Goal: Task Accomplishment & Management: Manage account settings

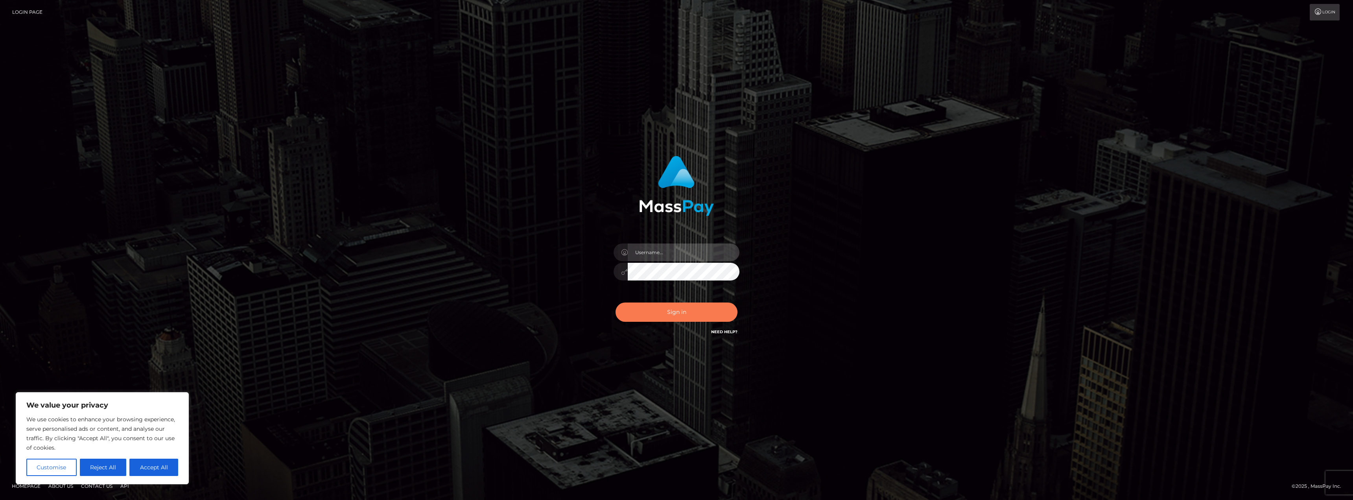
type input "AshleyMG"
click at [678, 318] on button "Sign in" at bounding box center [676, 311] width 122 height 19
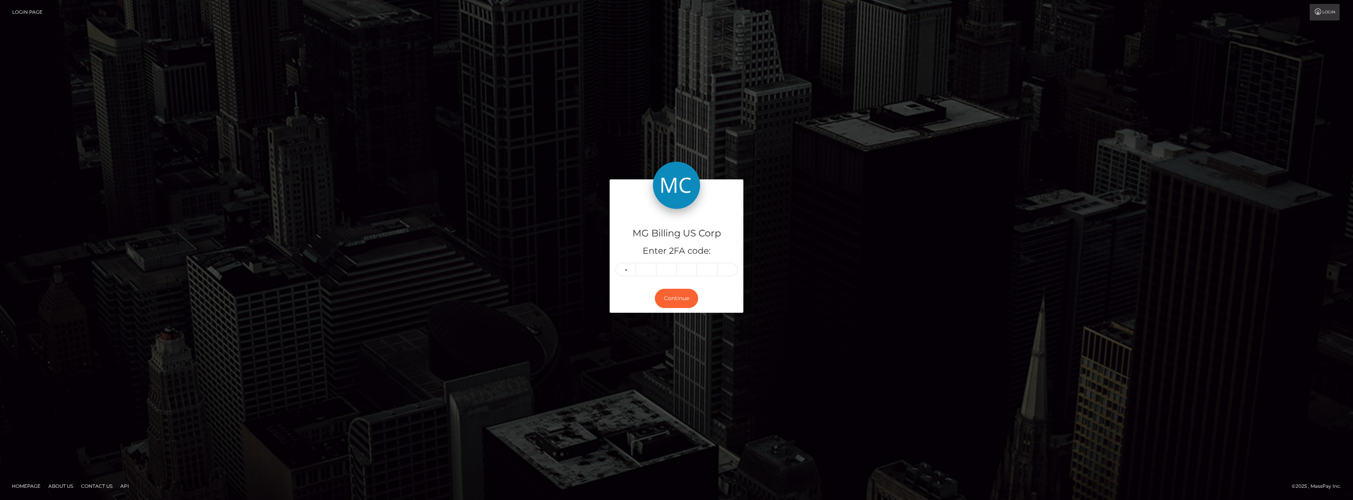
type input "9"
type input "7"
type input "2"
type input "1"
type input "3"
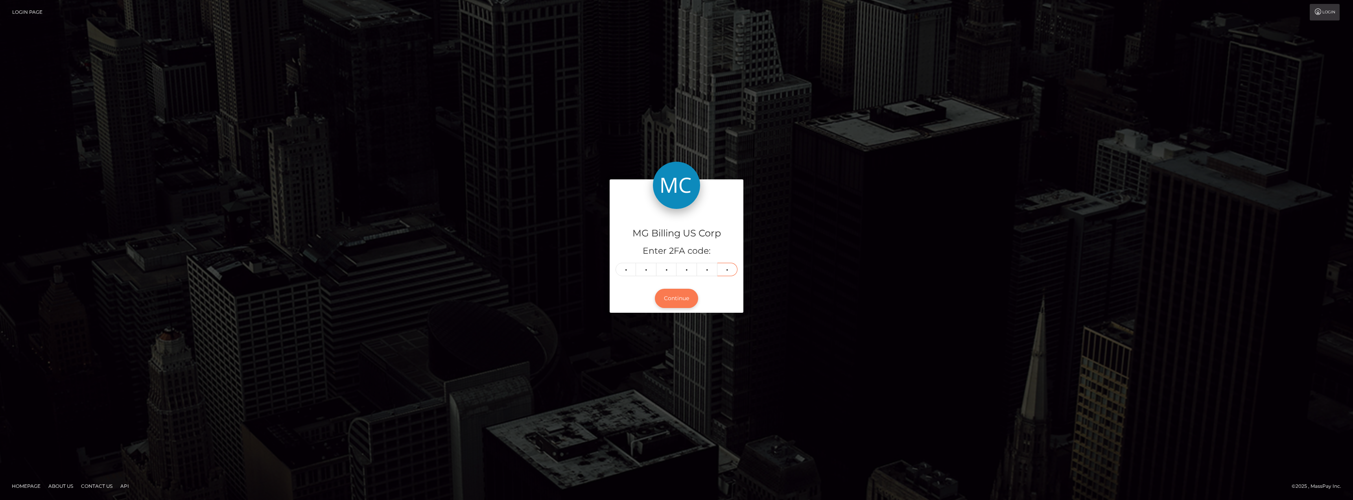
type input "8"
click at [680, 300] on button "Continue" at bounding box center [676, 298] width 43 height 19
click at [686, 297] on button "Continue" at bounding box center [676, 298] width 43 height 19
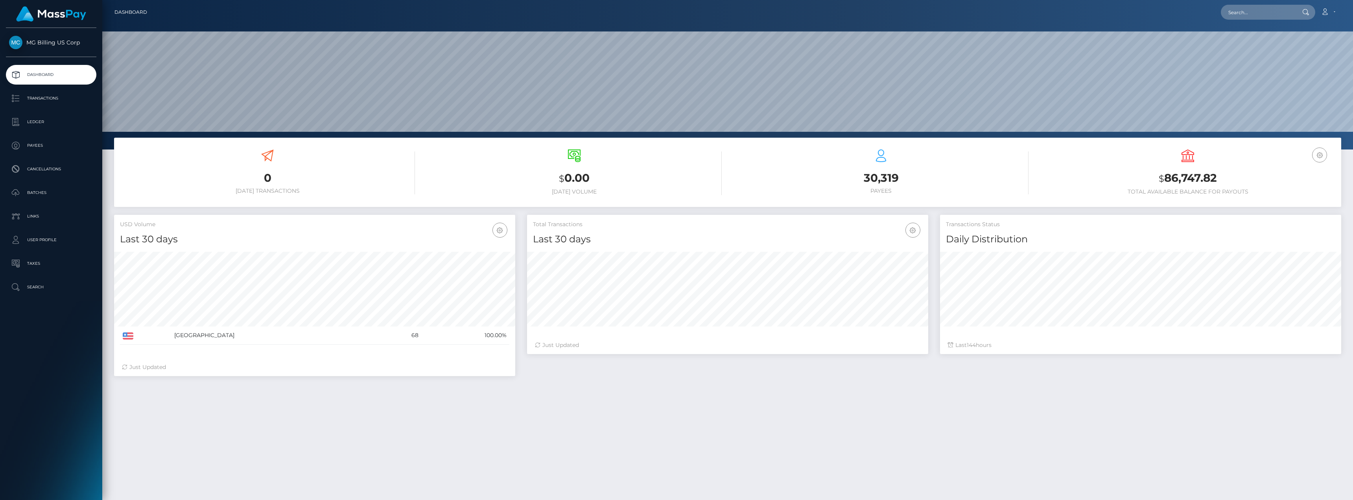
scroll to position [140, 401]
click at [37, 115] on link "Ledger" at bounding box center [51, 122] width 90 height 20
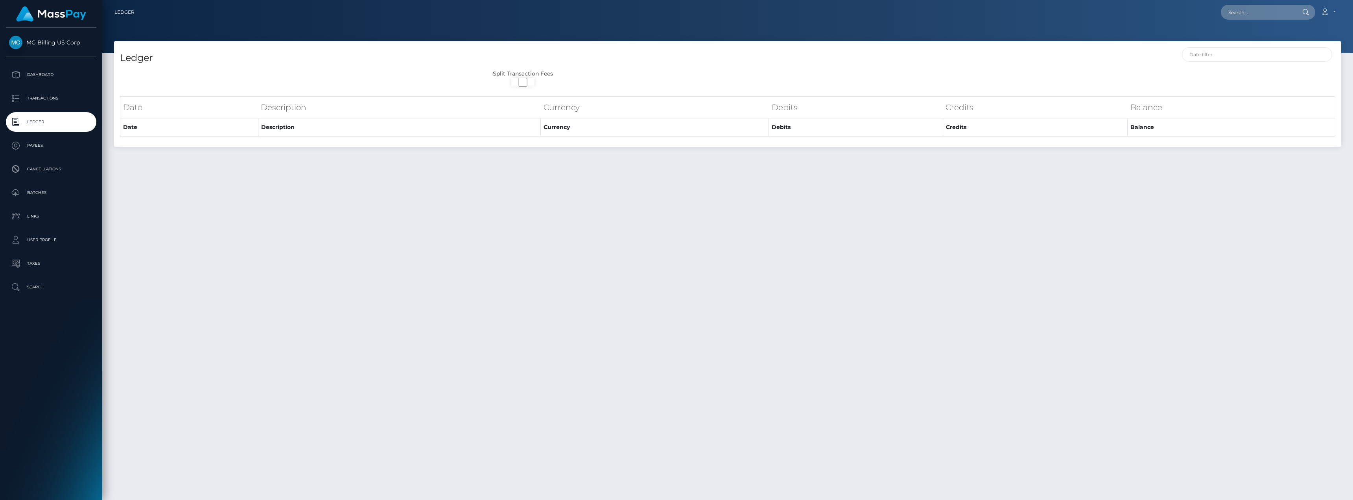
select select
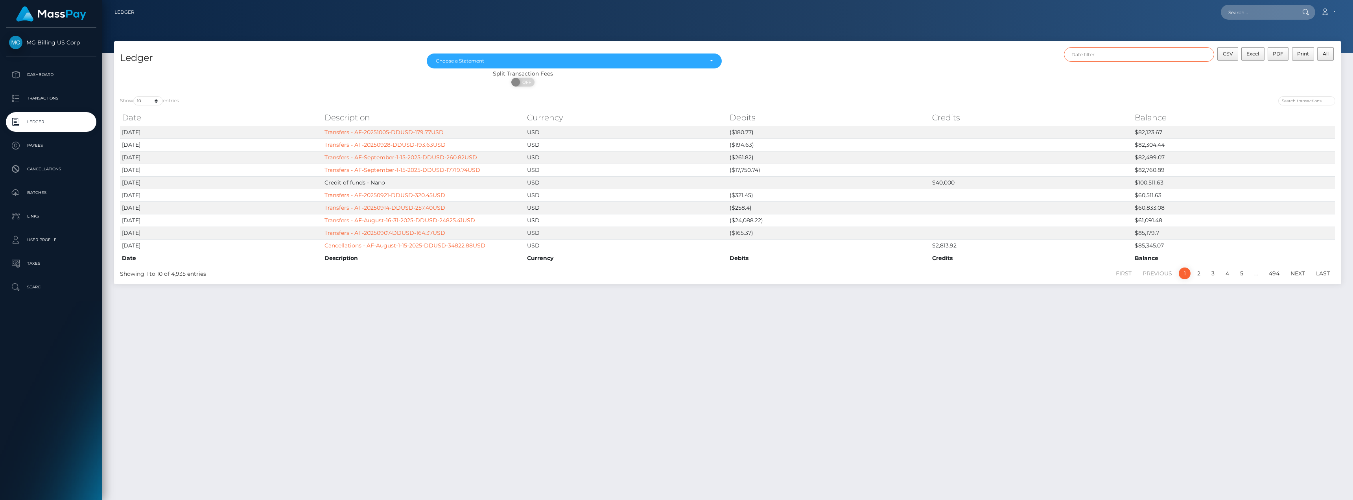
click at [1117, 57] on input "text" at bounding box center [1139, 54] width 151 height 15
click at [1235, 173] on button "Apply" at bounding box center [1241, 169] width 20 height 9
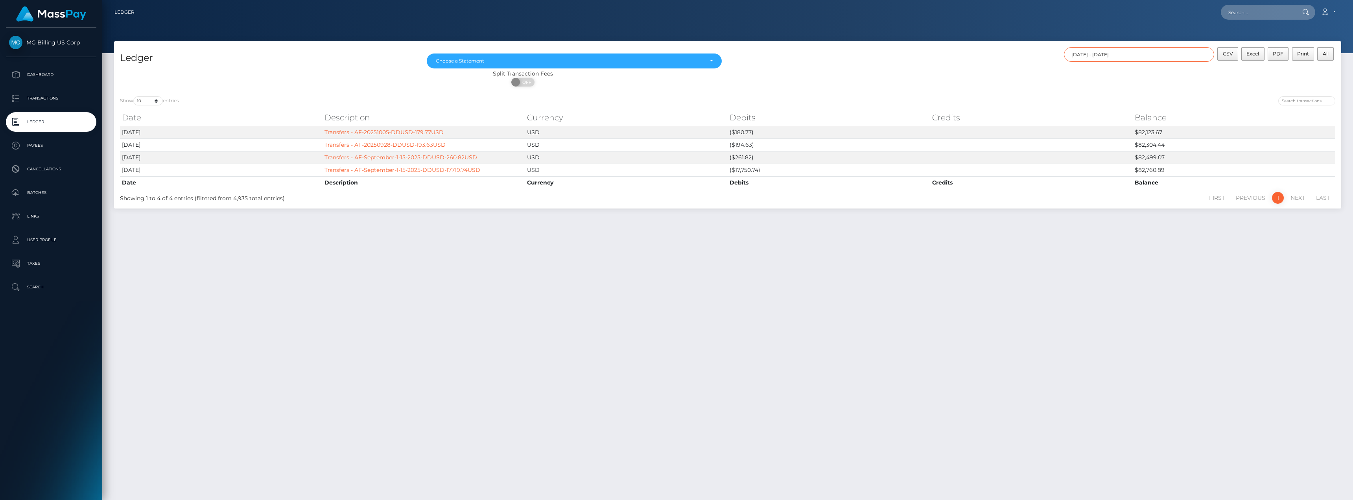
click at [1166, 58] on input "[DATE] - [DATE]" at bounding box center [1139, 54] width 151 height 15
click at [1239, 165] on button "Apply" at bounding box center [1241, 169] width 20 height 9
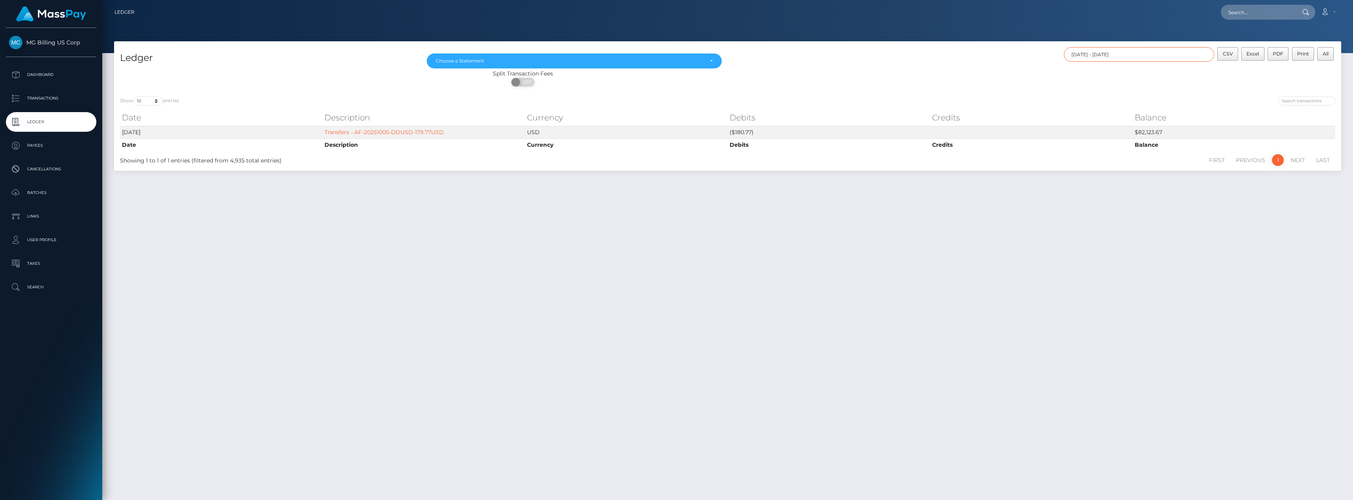
click at [1159, 50] on input "[DATE] - [DATE]" at bounding box center [1139, 54] width 151 height 15
click at [1242, 171] on button "Apply" at bounding box center [1241, 169] width 20 height 9
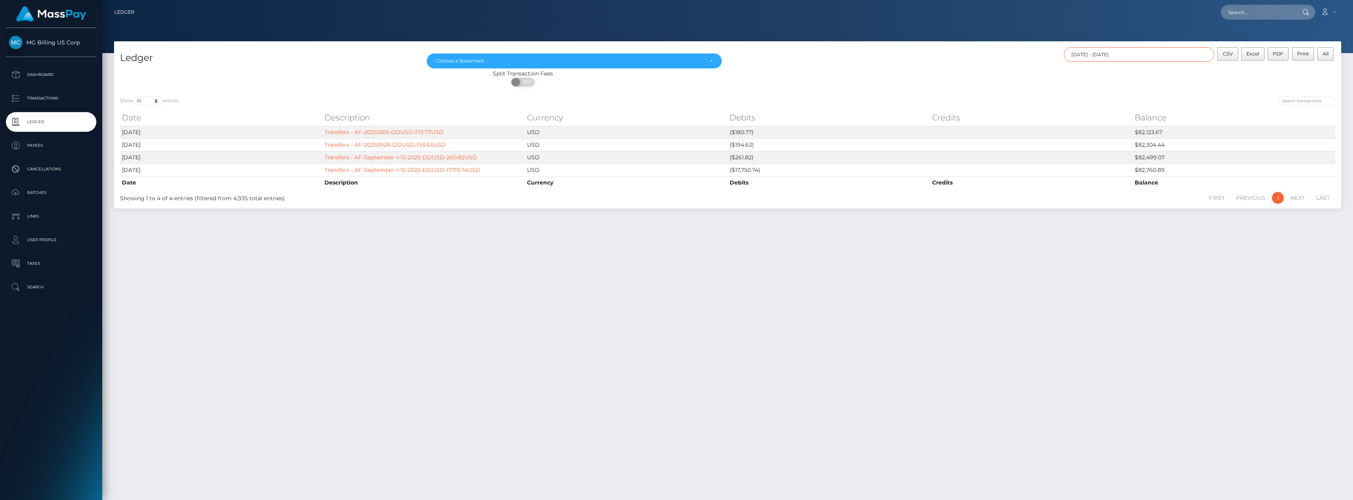
click at [1153, 51] on input "[DATE] - [DATE]" at bounding box center [1139, 54] width 151 height 15
click at [1242, 171] on button "Apply" at bounding box center [1241, 169] width 20 height 9
type input "[DATE] - [DATE]"
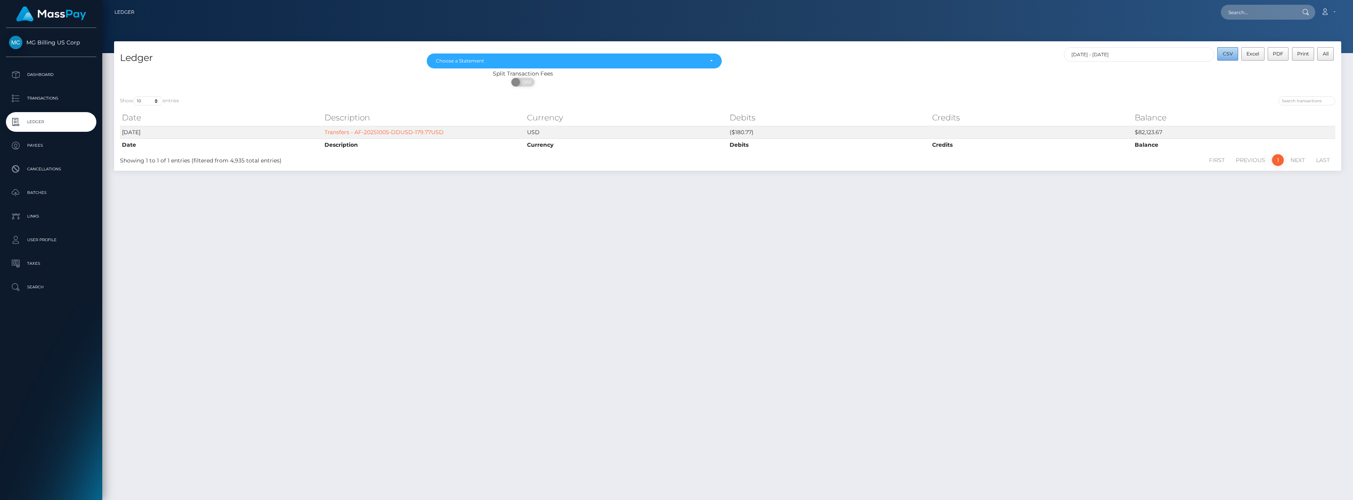
click at [1229, 55] on span "CSV" at bounding box center [1228, 54] width 10 height 6
click at [48, 102] on p "Transactions" at bounding box center [51, 98] width 84 height 12
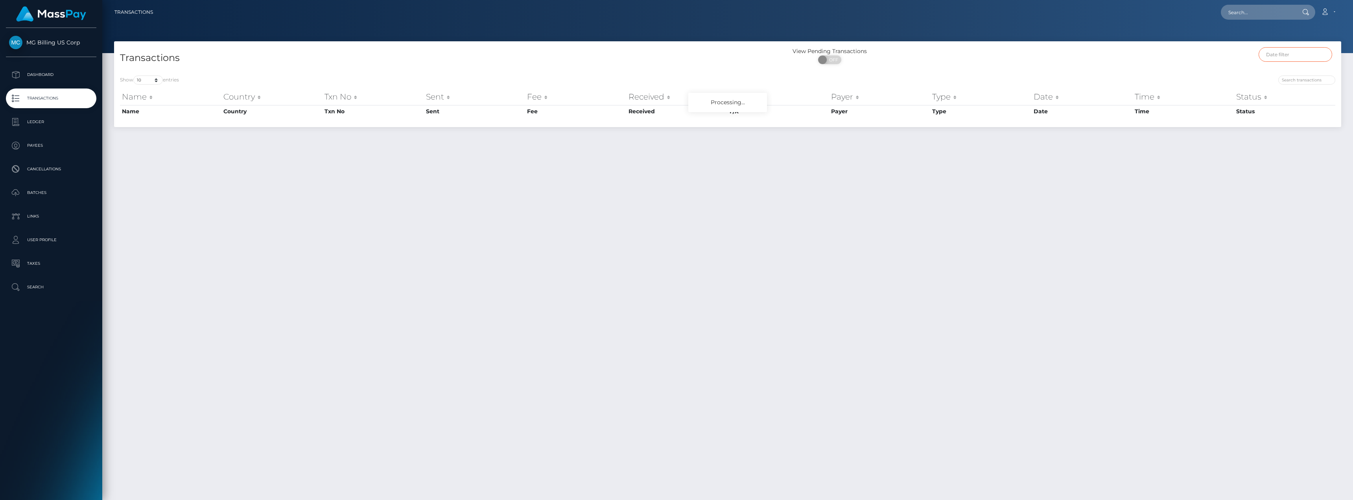
click at [1278, 52] on input "text" at bounding box center [1295, 54] width 74 height 15
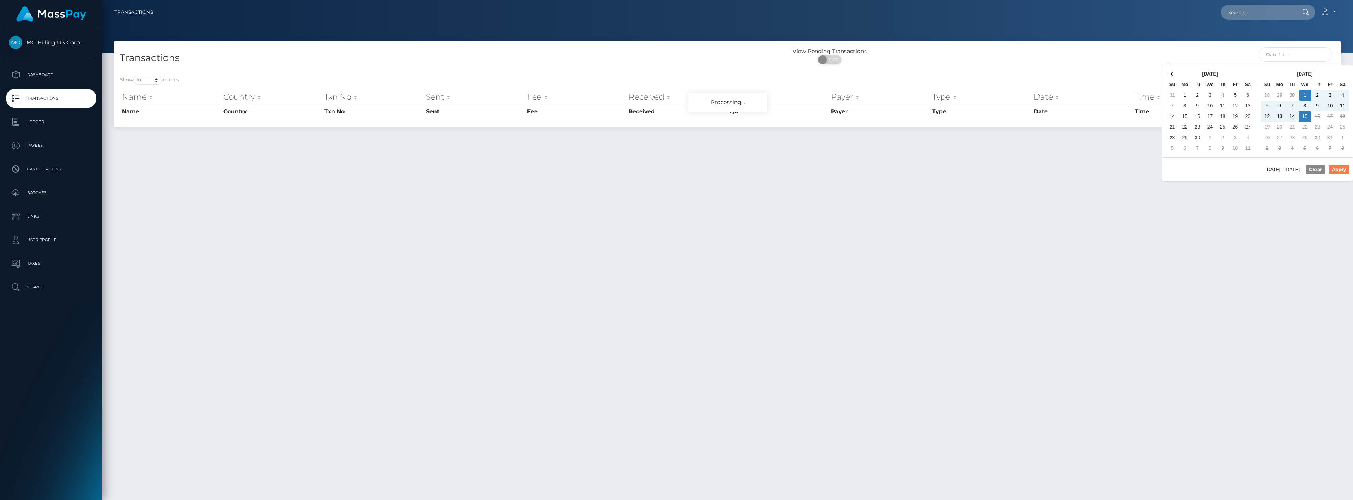
drag, startPoint x: 1344, startPoint y: 167, endPoint x: 1339, endPoint y: 167, distance: 4.3
click at [1343, 167] on button "Apply" at bounding box center [1338, 169] width 20 height 9
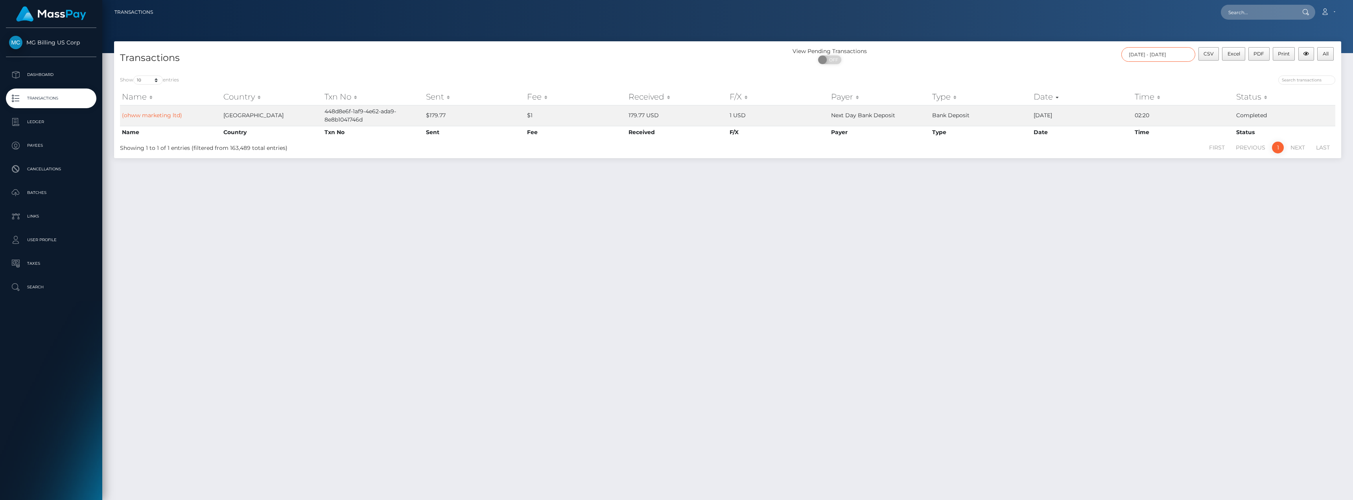
click at [1154, 52] on input "[DATE] - [DATE]" at bounding box center [1158, 54] width 74 height 15
click at [1297, 171] on button "Apply" at bounding box center [1299, 169] width 20 height 9
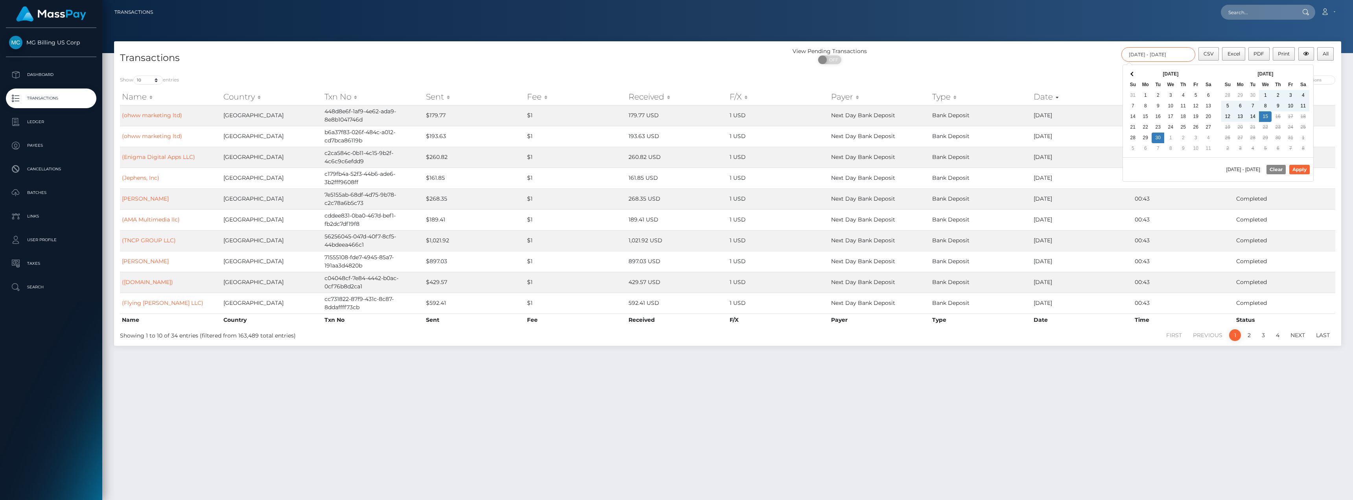
click at [1173, 48] on input "[DATE] - [DATE]" at bounding box center [1158, 54] width 74 height 15
click at [1297, 171] on button "Apply" at bounding box center [1299, 169] width 20 height 9
type input "[DATE] - [DATE]"
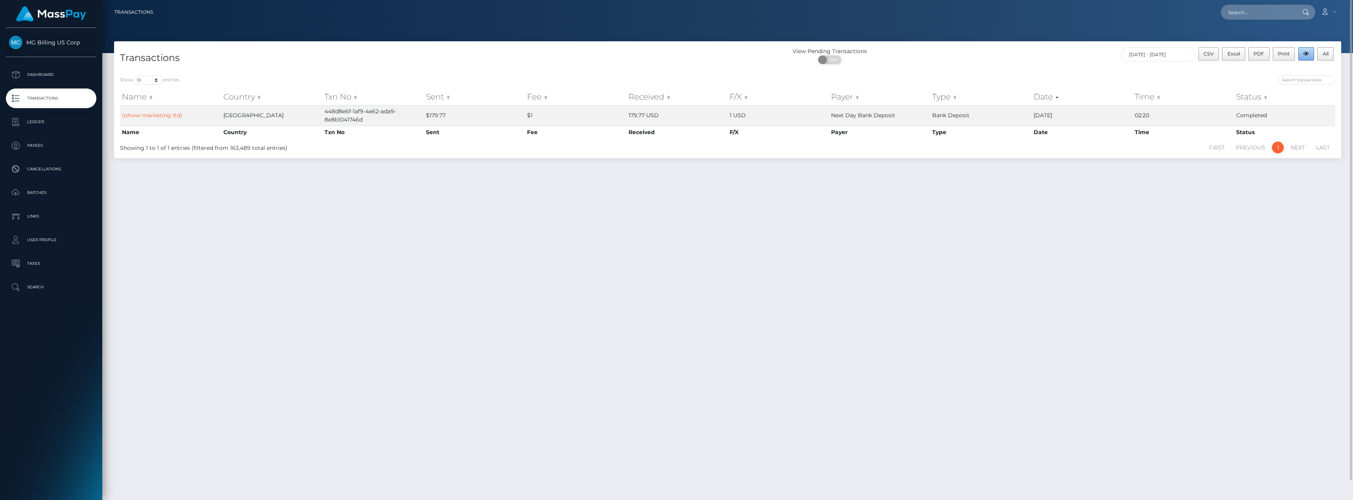
click at [1308, 53] on icon "button" at bounding box center [1306, 54] width 6 height 5
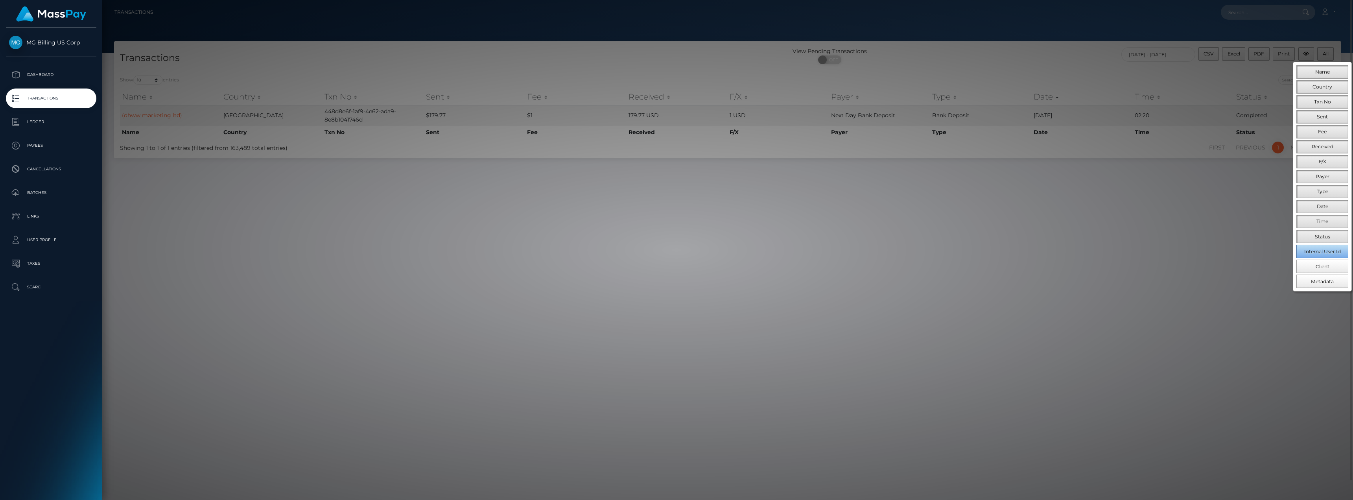
click at [1317, 256] on button "Internal User Id" at bounding box center [1322, 251] width 52 height 13
click at [1319, 191] on span "Type" at bounding box center [1322, 191] width 11 height 6
click at [1321, 280] on span "Metadata" at bounding box center [1322, 281] width 23 height 6
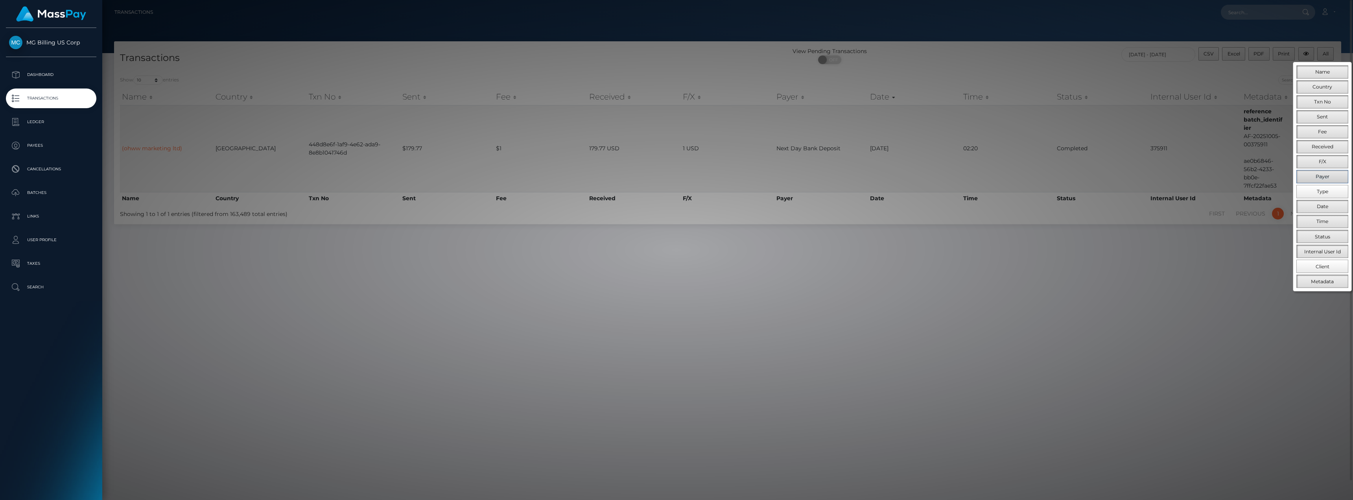
click at [1321, 179] on span "Payer" at bounding box center [1322, 176] width 14 height 6
click at [1321, 85] on span "Country" at bounding box center [1322, 87] width 20 height 6
click at [1321, 75] on span "Name" at bounding box center [1322, 72] width 15 height 6
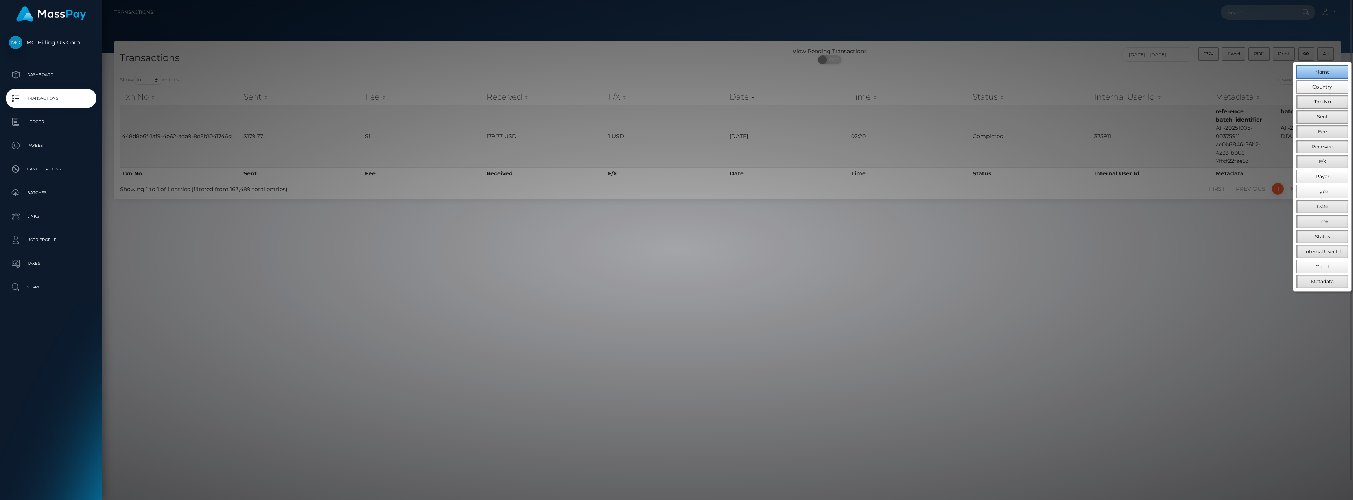
click at [1321, 75] on span "Name" at bounding box center [1322, 72] width 15 height 6
click at [1312, 216] on button "Time" at bounding box center [1322, 221] width 52 height 13
click at [1098, 462] on div at bounding box center [676, 250] width 1353 height 500
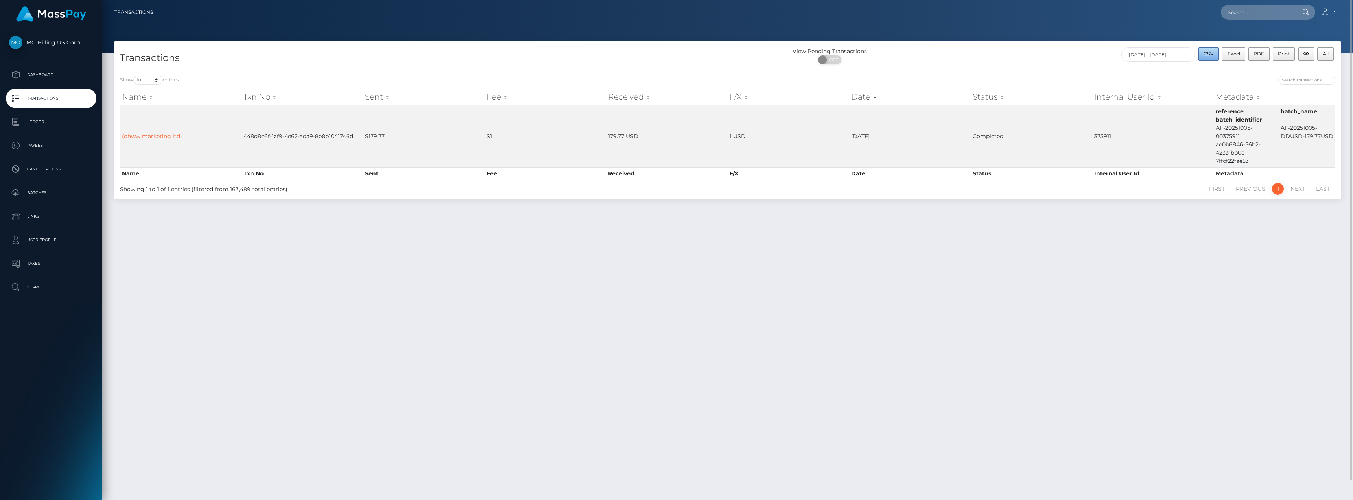
click at [1212, 56] on span "CSV" at bounding box center [1208, 54] width 10 height 6
